Goal: Use online tool/utility

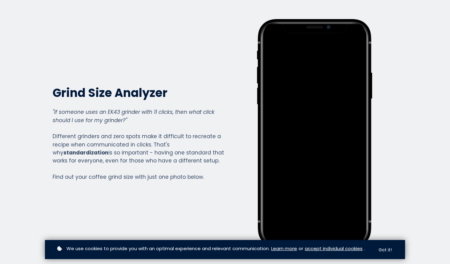
scroll to position [681, 246]
click at [390, 248] on button "Got it!" at bounding box center [385, 250] width 24 height 12
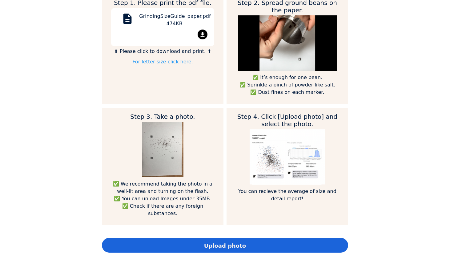
scroll to position [345, 0]
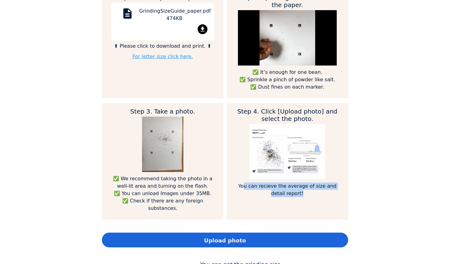
drag, startPoint x: 248, startPoint y: 184, endPoint x: 310, endPoint y: 194, distance: 62.6
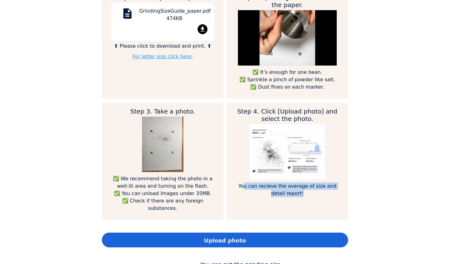
click at [309, 194] on p "You can recieve the average of size and detail report!" at bounding box center [287, 189] width 103 height 15
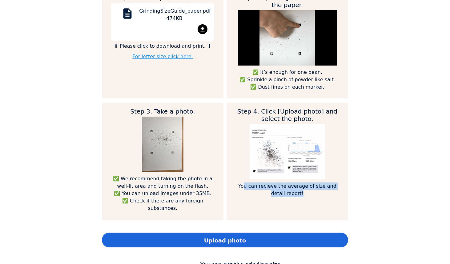
click at [310, 194] on p "You can recieve the average of size and detail report!" at bounding box center [287, 189] width 103 height 15
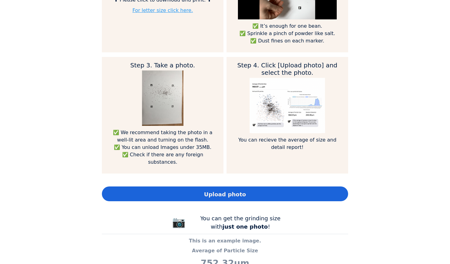
scroll to position [395, 0]
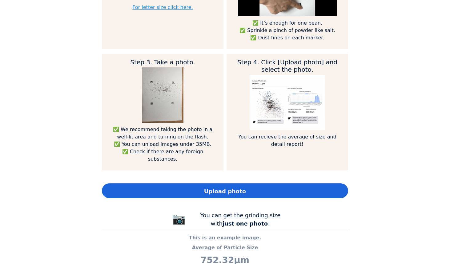
click at [288, 183] on div "Upload photo" at bounding box center [225, 190] width 246 height 15
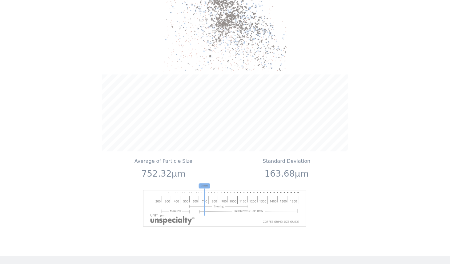
scroll to position [734, 0]
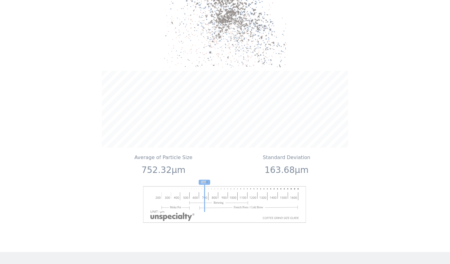
drag, startPoint x: 216, startPoint y: 174, endPoint x: 259, endPoint y: 180, distance: 43.7
click at [259, 180] on icon "Current" at bounding box center [225, 201] width 164 height 43
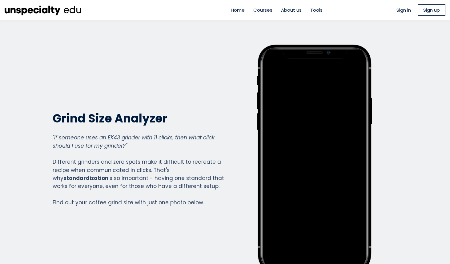
scroll to position [0, 0]
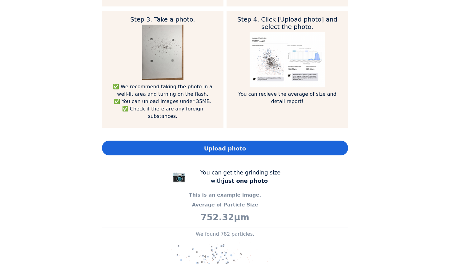
click at [274, 135] on div "Step 1. Please print the pdf file. description GrindingSizeGuide_paper.pdf 474K…" at bounding box center [225, 18] width 246 height 243
click at [274, 142] on div "Upload photo" at bounding box center [225, 148] width 246 height 15
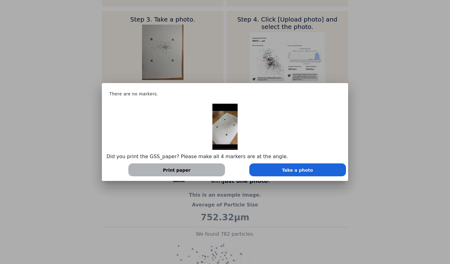
click at [202, 163] on div "Print paper" at bounding box center [176, 169] width 97 height 13
click at [190, 167] on div "Print paper" at bounding box center [176, 169] width 97 height 13
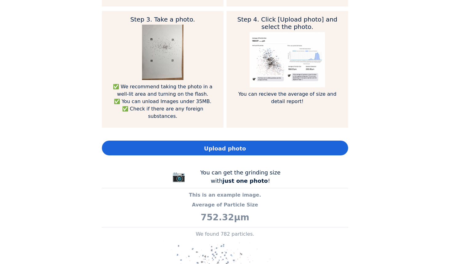
click at [234, 144] on span "Upload photo" at bounding box center [225, 148] width 42 height 8
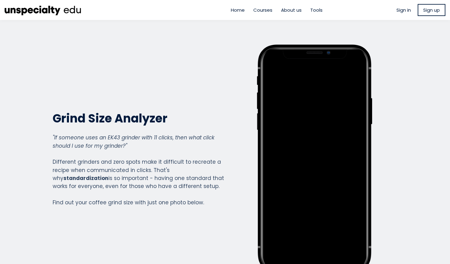
click at [233, 11] on span "Home" at bounding box center [238, 9] width 14 height 7
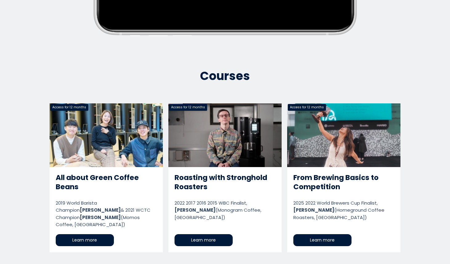
scroll to position [240, 0]
